Goal: Task Accomplishment & Management: Use online tool/utility

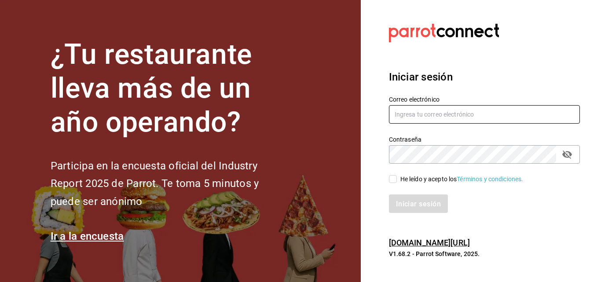
type input "[EMAIL_ADDRESS][PERSON_NAME][DOMAIN_NAME]"
click at [343, 182] on input "He leído y acepto los Términos y condiciones." at bounding box center [393, 179] width 8 height 8
checkbox input "true"
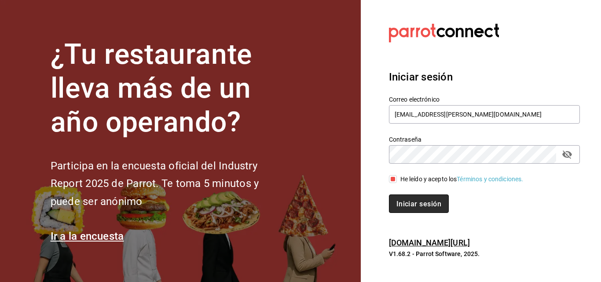
click at [343, 203] on button "Iniciar sesión" at bounding box center [419, 204] width 60 height 18
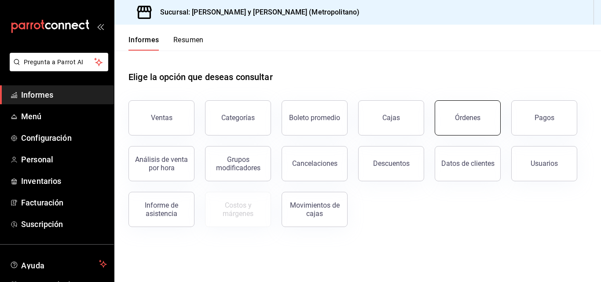
click at [474, 126] on button "Órdenes" at bounding box center [468, 117] width 66 height 35
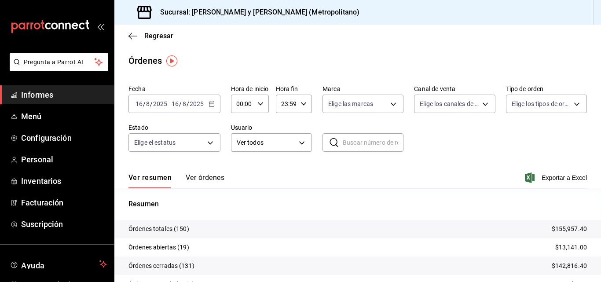
click at [210, 103] on icon "button" at bounding box center [212, 104] width 6 height 6
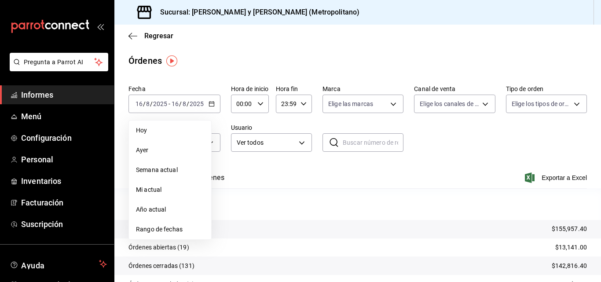
click at [197, 226] on span "Rango de fechas" at bounding box center [170, 229] width 68 height 9
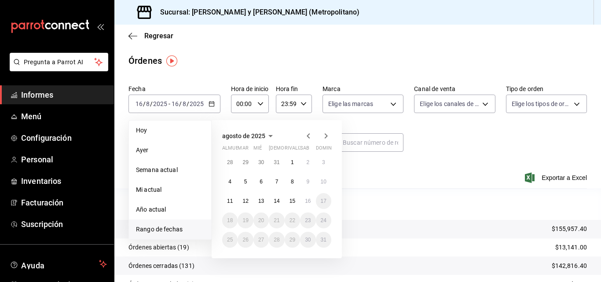
click at [311, 136] on icon "button" at bounding box center [308, 136] width 11 height 11
click at [247, 161] on font "1" at bounding box center [245, 162] width 3 height 6
click at [275, 239] on font "31" at bounding box center [277, 240] width 6 height 6
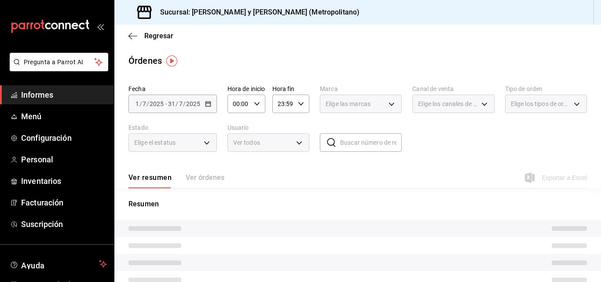
click at [259, 102] on icon "button" at bounding box center [257, 104] width 6 height 6
click at [241, 148] on button "05" at bounding box center [237, 144] width 16 height 18
type input "05:00"
click at [299, 175] on div at bounding box center [300, 141] width 601 height 282
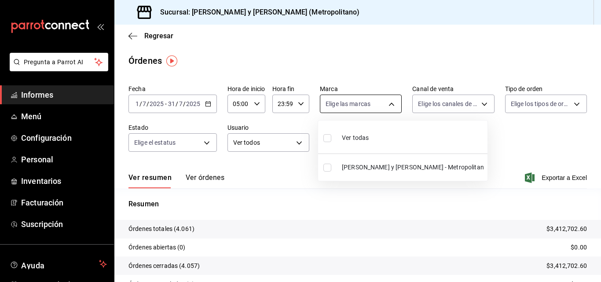
click at [390, 107] on body "Pregunta a Parrot AI Informes Menú Configuración Personal Inventarios Facturaci…" at bounding box center [300, 141] width 601 height 282
click at [329, 170] on input "checkbox" at bounding box center [328, 168] width 8 height 8
checkbox input "true"
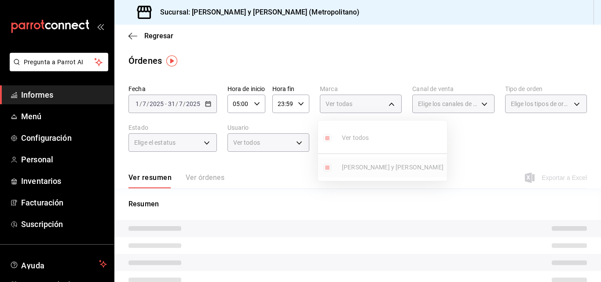
type input "5c4b5436-b9cd-4a1a-b4e8-85329c7394cf"
checkbox input "true"
click at [486, 119] on div at bounding box center [300, 141] width 601 height 282
click at [470, 105] on font "Elige los canales de venta" at bounding box center [453, 103] width 70 height 7
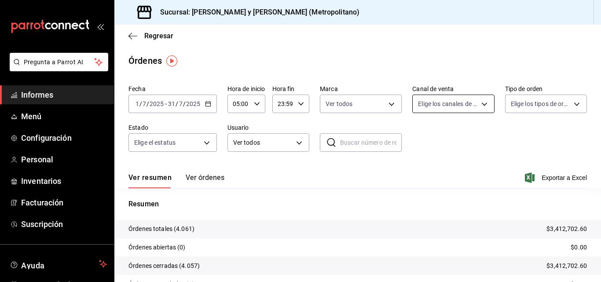
click at [480, 105] on body "Pregunta a Parrot AI Informes Menú Configuración Personal Inventarios Facturaci…" at bounding box center [300, 141] width 601 height 282
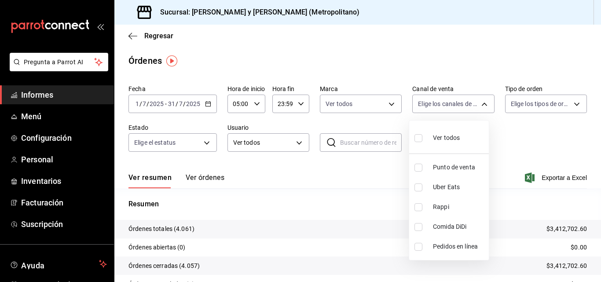
click at [420, 170] on input "checkbox" at bounding box center [419, 168] width 8 height 8
checkbox input "true"
type input "PARROT"
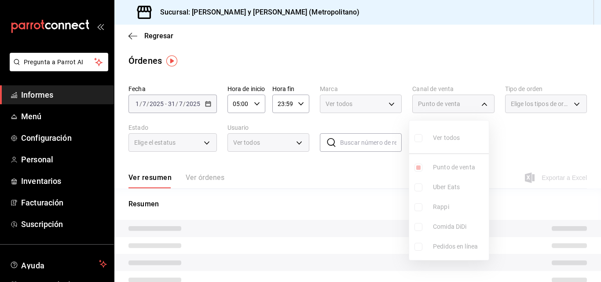
click at [561, 137] on div at bounding box center [300, 141] width 601 height 282
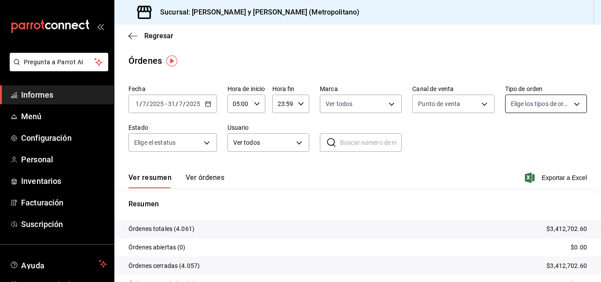
click at [567, 101] on body "Pregunta a Parrot AI Informes Menú Configuración Personal Inventarios Facturaci…" at bounding box center [300, 141] width 601 height 282
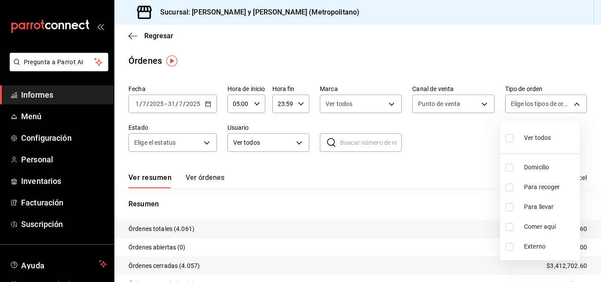
click at [510, 228] on input "checkbox" at bounding box center [510, 227] width 8 height 8
checkbox input "true"
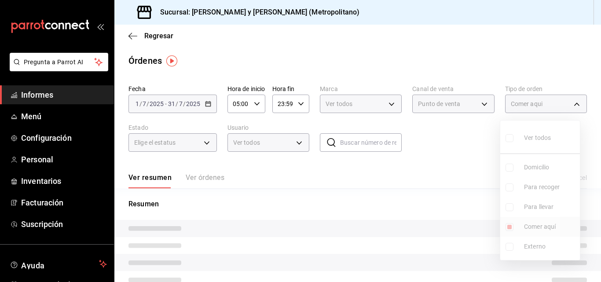
type input "4ffca59b-4c2c-40e7-90fe-fdf72e946522"
click at [302, 171] on div at bounding box center [300, 141] width 601 height 282
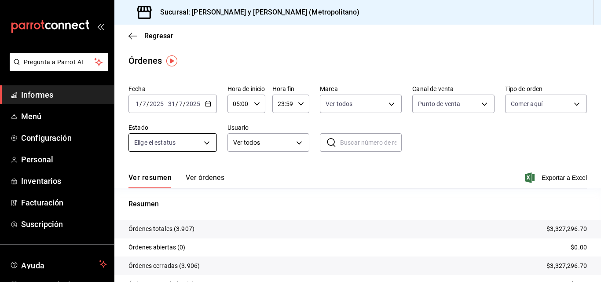
click at [205, 146] on body "Pregunta a Parrot AI Informes Menú Configuración Personal Inventarios Facturaci…" at bounding box center [300, 141] width 601 height 282
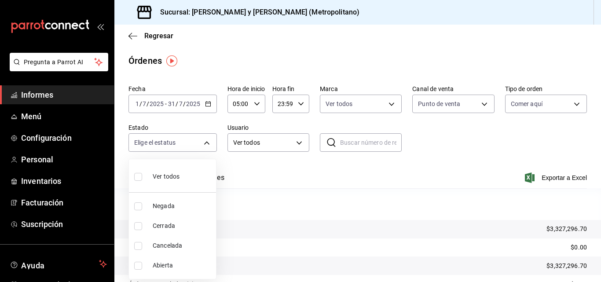
click at [140, 226] on input "checkbox" at bounding box center [138, 226] width 8 height 8
checkbox input "true"
type input "FINISHED"
click at [558, 179] on div at bounding box center [300, 141] width 601 height 282
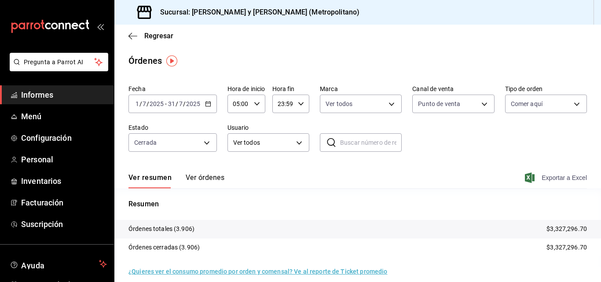
click at [525, 179] on icon "button" at bounding box center [530, 178] width 10 height 11
click at [549, 176] on font "Exportar a Excel" at bounding box center [564, 177] width 45 height 7
click at [528, 176] on icon "button" at bounding box center [530, 178] width 10 height 11
click at [542, 176] on font "Exportar a Excel" at bounding box center [564, 177] width 45 height 7
click at [560, 176] on font "Exportar a Excel" at bounding box center [564, 177] width 45 height 7
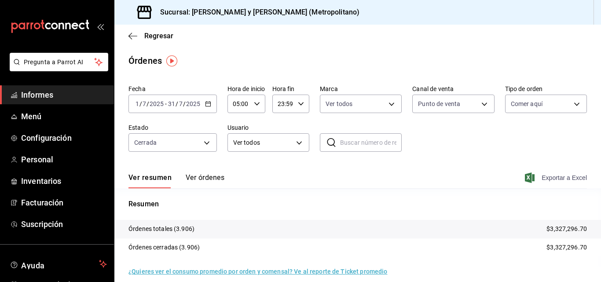
click at [546, 181] on font "Exportar a Excel" at bounding box center [564, 177] width 45 height 7
click at [549, 179] on font "Exportar a Excel" at bounding box center [564, 177] width 45 height 7
click at [579, 53] on main "Regresar Órdenes Fecha 2025-07-01 1 / 7 / 2025 - 2025-07-31 31 / 7 / 2025 Hora …" at bounding box center [357, 158] width 487 height 266
click at [206, 102] on \(Stroke\) "button" at bounding box center [208, 104] width 5 height 5
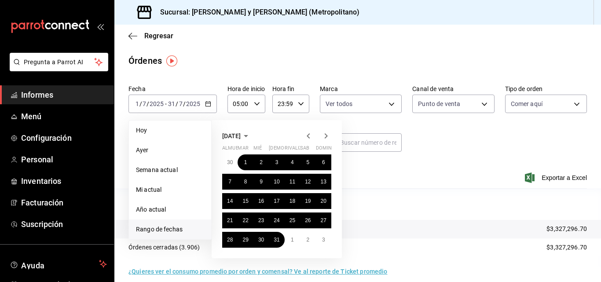
click at [307, 138] on icon "button" at bounding box center [308, 136] width 11 height 11
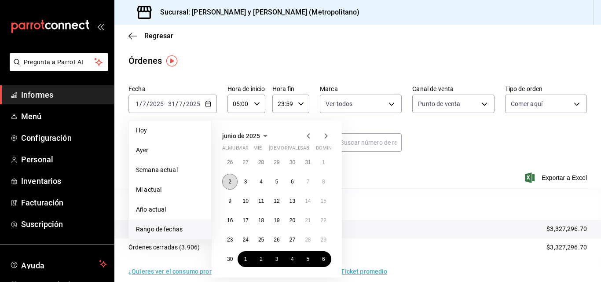
click at [230, 180] on font "2" at bounding box center [229, 182] width 3 height 6
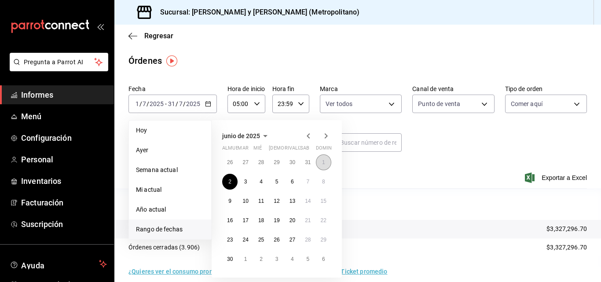
click at [320, 163] on button "1" at bounding box center [323, 163] width 15 height 16
click at [328, 159] on button "1" at bounding box center [323, 163] width 15 height 16
click at [232, 259] on font "30" at bounding box center [230, 259] width 6 height 6
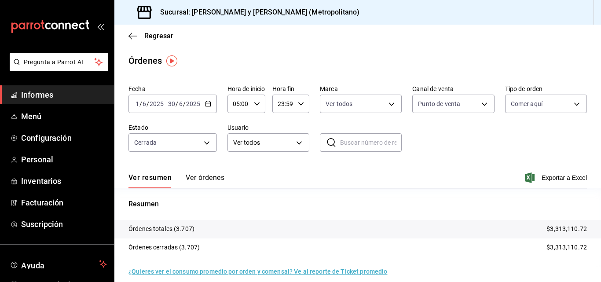
click at [530, 178] on span "Exportar a Excel" at bounding box center [557, 178] width 60 height 11
click at [555, 175] on font "Exportar a Excel" at bounding box center [564, 177] width 45 height 7
click at [548, 172] on div "Ver resumen Ver órdenes Exportar a Excel" at bounding box center [358, 175] width 459 height 26
click at [554, 175] on font "Exportar a Excel" at bounding box center [564, 177] width 45 height 7
click at [376, 164] on div "Ver resumen Ver órdenes Exportar a Excel" at bounding box center [358, 175] width 459 height 26
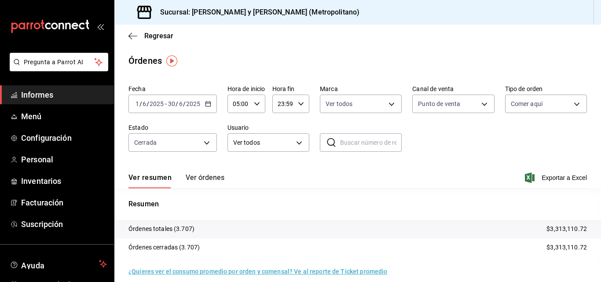
click at [206, 104] on icon "button" at bounding box center [208, 104] width 6 height 6
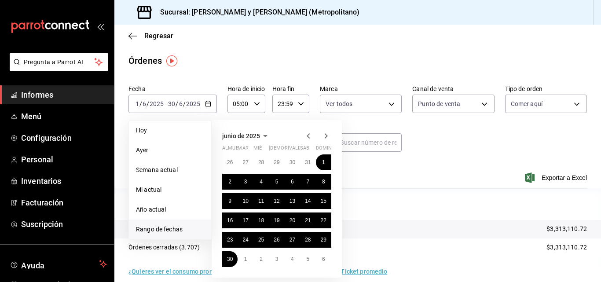
click at [307, 135] on icon "button" at bounding box center [308, 136] width 11 height 11
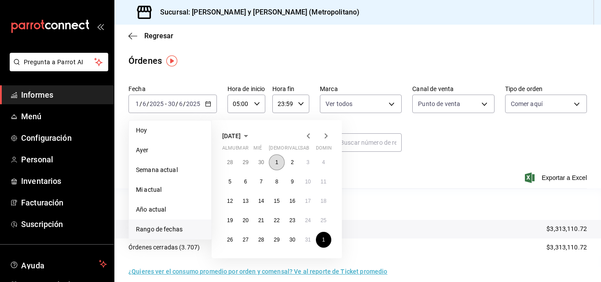
click at [277, 167] on button "1" at bounding box center [276, 163] width 15 height 16
click at [305, 240] on button "31" at bounding box center [307, 240] width 15 height 16
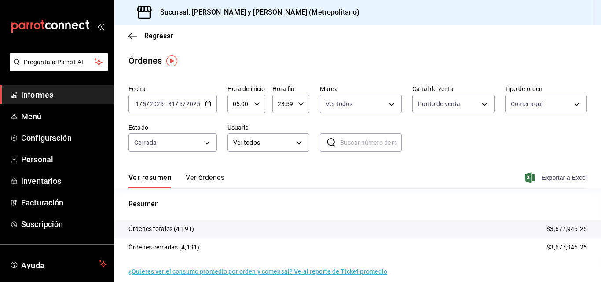
click at [542, 176] on font "Exportar a Excel" at bounding box center [564, 177] width 45 height 7
click at [542, 178] on font "Exportar a Excel" at bounding box center [564, 177] width 45 height 7
click at [543, 175] on font "Exportar a Excel" at bounding box center [564, 177] width 45 height 7
click at [542, 180] on font "Exportar a Excel" at bounding box center [564, 177] width 45 height 7
click at [556, 174] on span "Exportar a Excel" at bounding box center [557, 178] width 60 height 11
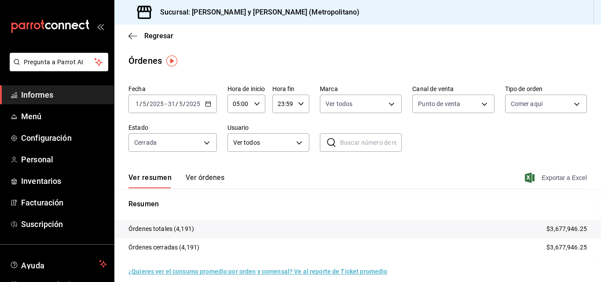
click at [542, 179] on font "Exportar a Excel" at bounding box center [564, 177] width 45 height 7
